Goal: Complete application form

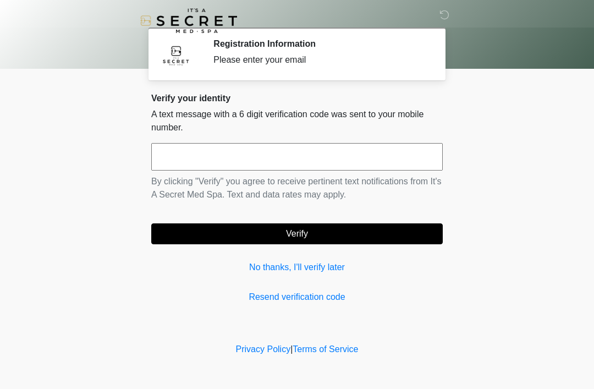
click at [320, 157] on input "text" at bounding box center [296, 156] width 291 height 27
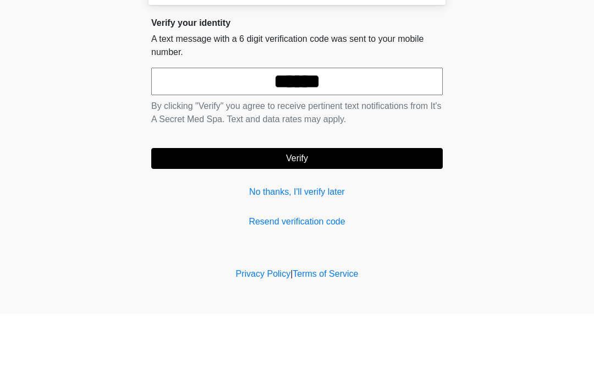
type input "******"
click at [332, 223] on button "Verify" at bounding box center [296, 233] width 291 height 21
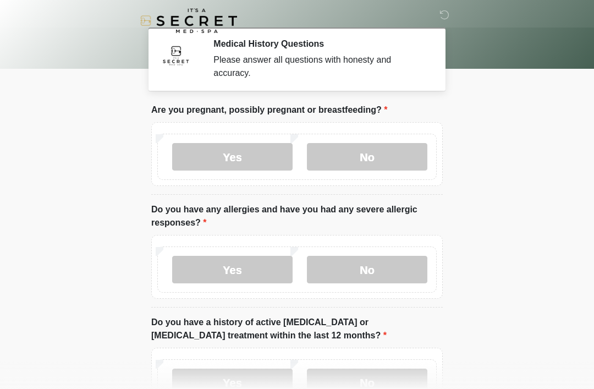
click at [408, 157] on label "No" at bounding box center [367, 156] width 120 height 27
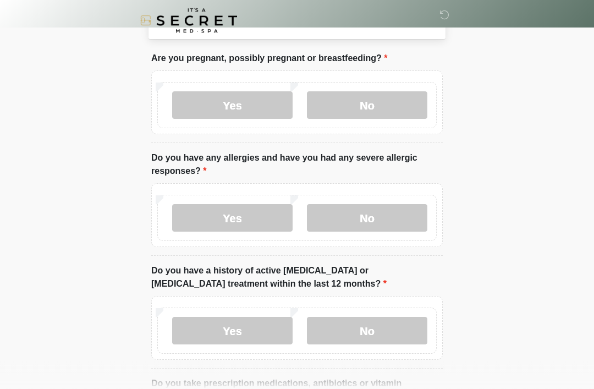
scroll to position [52, 0]
click at [400, 213] on label "No" at bounding box center [367, 216] width 120 height 27
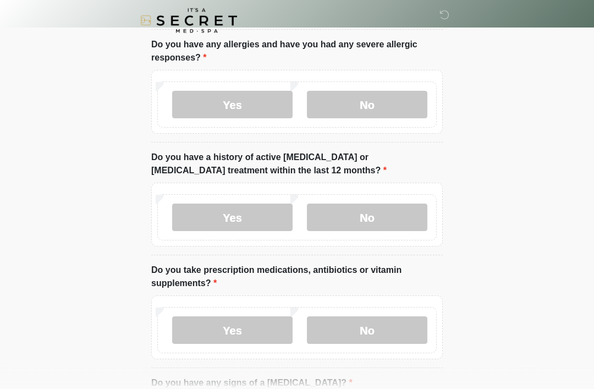
scroll to position [165, 0]
click at [378, 210] on label "No" at bounding box center [367, 216] width 120 height 27
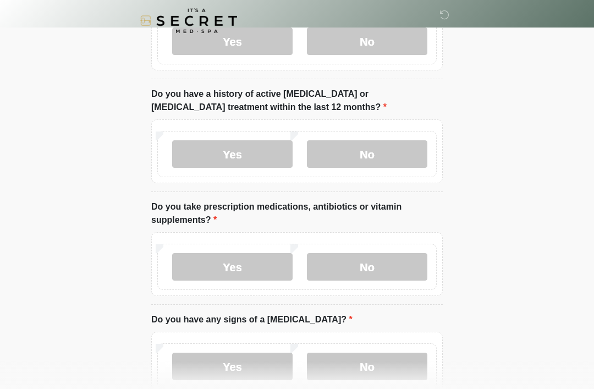
scroll to position [234, 0]
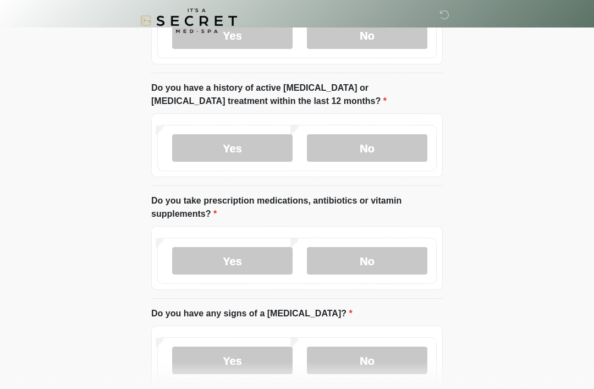
click at [241, 256] on label "Yes" at bounding box center [232, 260] width 120 height 27
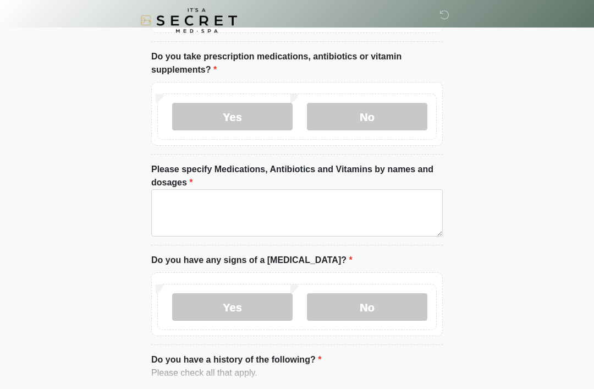
scroll to position [383, 0]
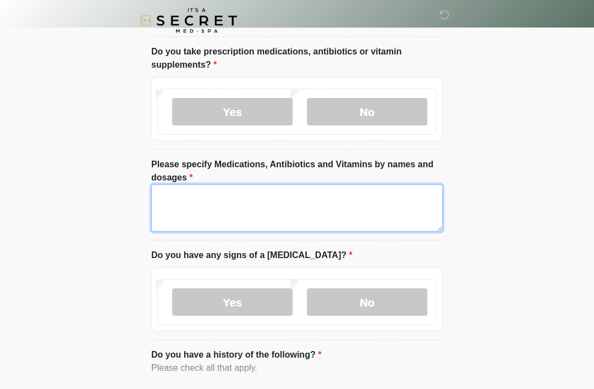
click at [404, 208] on textarea "Please specify Medications, Antibiotics and Vitamins by names and dosages" at bounding box center [296, 208] width 291 height 47
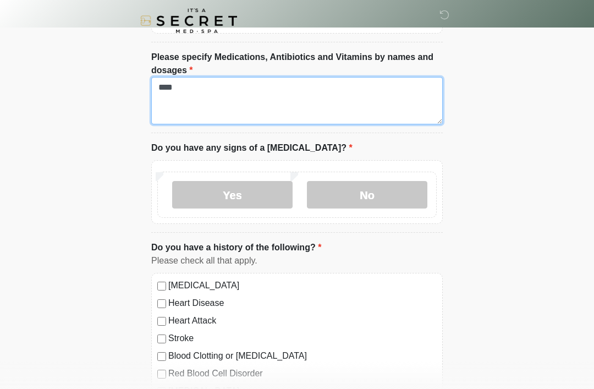
click at [288, 93] on textarea "***" at bounding box center [296, 100] width 291 height 47
type textarea "***"
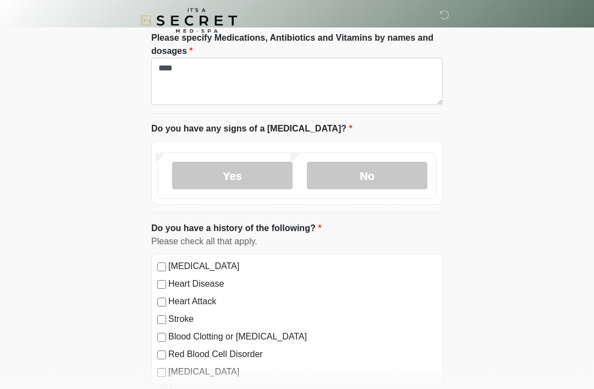
scroll to position [510, 0]
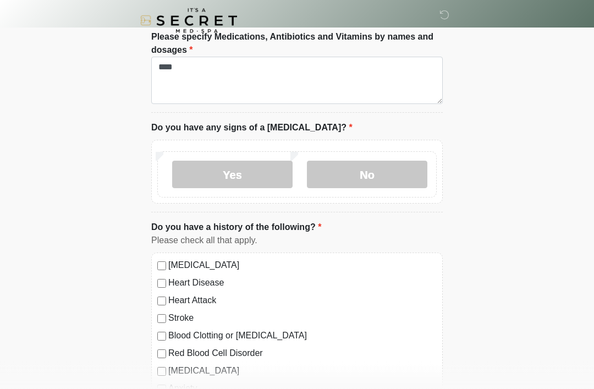
click at [390, 168] on label "No" at bounding box center [367, 174] width 120 height 27
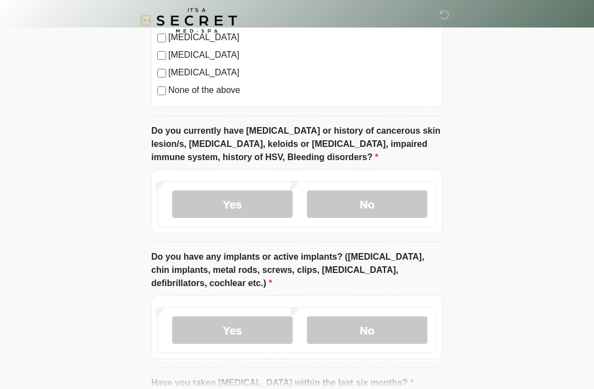
scroll to position [876, 0]
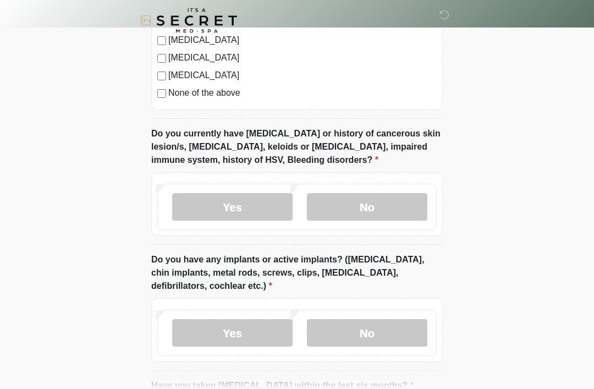
click at [401, 201] on label "No" at bounding box center [367, 207] width 120 height 27
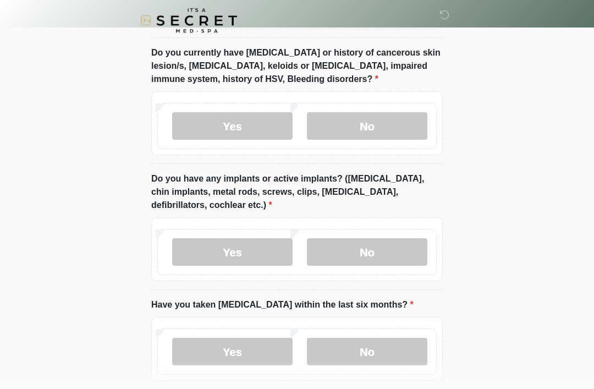
scroll to position [957, 0]
click at [237, 246] on label "Yes" at bounding box center [232, 251] width 120 height 27
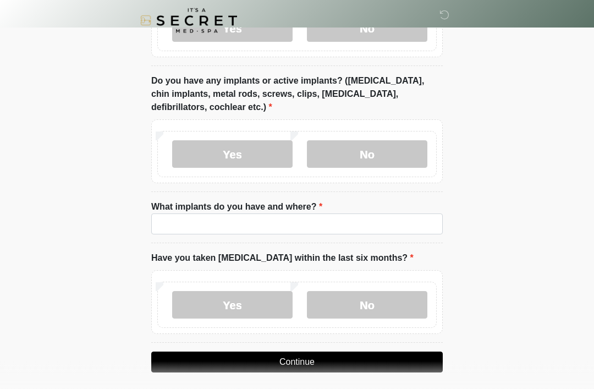
scroll to position [1060, 0]
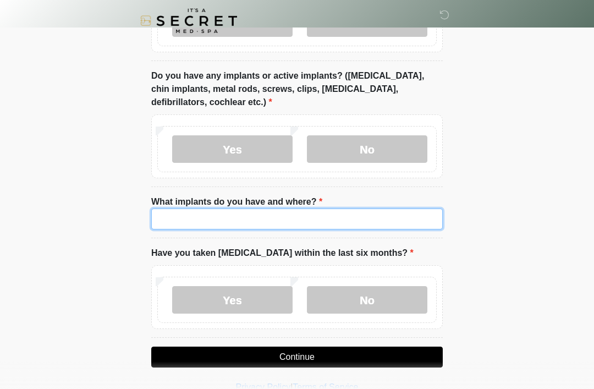
click at [377, 218] on input "What implants do you have and where?" at bounding box center [296, 218] width 291 height 21
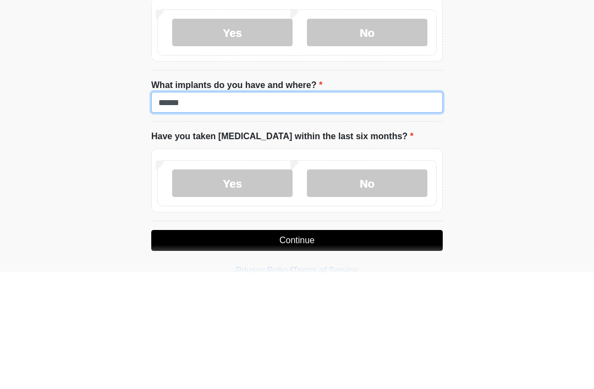
type input "******"
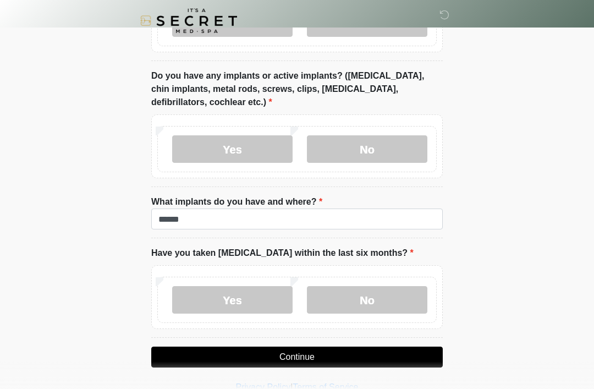
click at [399, 292] on label "No" at bounding box center [367, 299] width 120 height 27
click at [394, 349] on button "Continue" at bounding box center [296, 356] width 291 height 21
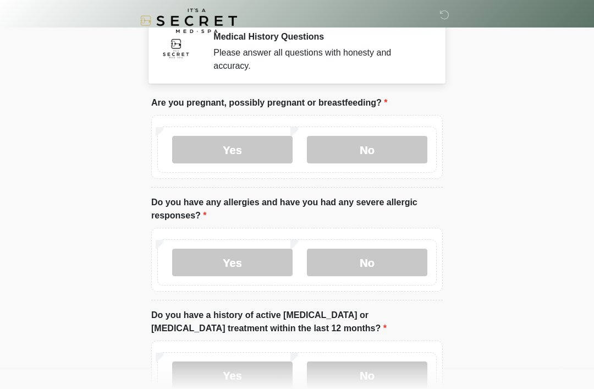
scroll to position [0, 0]
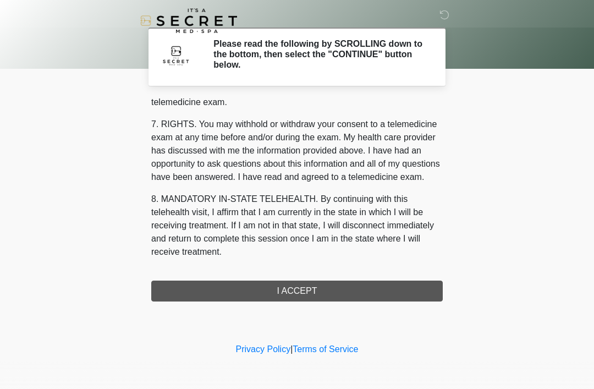
click at [303, 294] on div "1. PURPOSE. The purpose of this form is to obtain your consent for a telemedici…" at bounding box center [296, 199] width 291 height 203
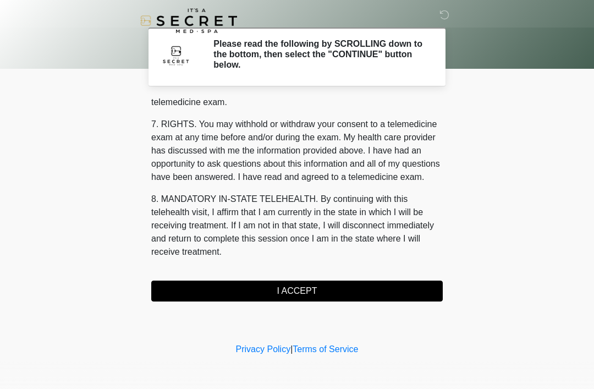
click at [313, 289] on button "I ACCEPT" at bounding box center [296, 290] width 291 height 21
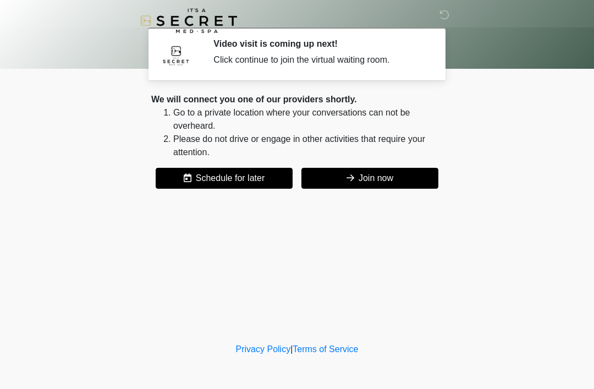
click at [392, 184] on button "Join now" at bounding box center [369, 178] width 137 height 21
